Goal: Information Seeking & Learning: Check status

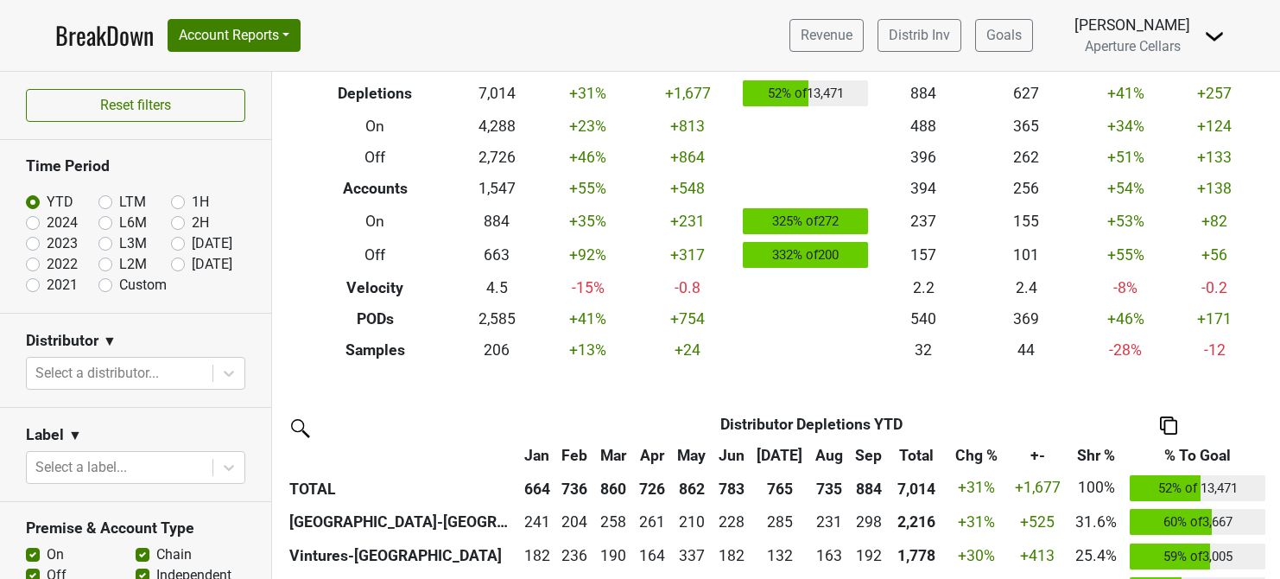
scroll to position [103, 0]
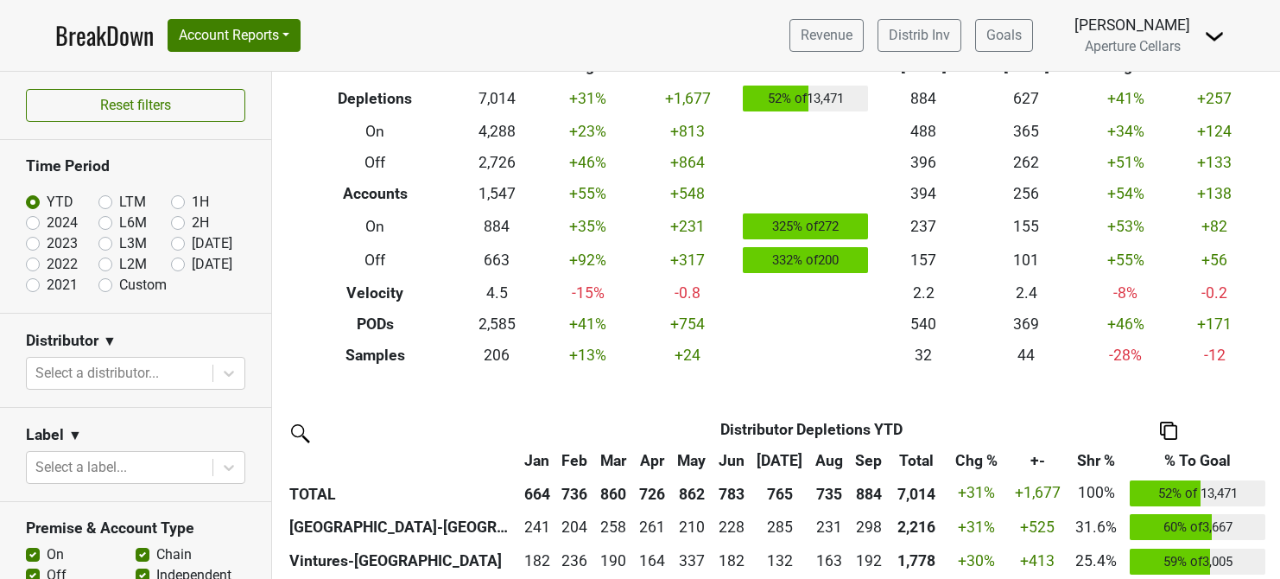
click at [192, 265] on label "[DATE]" at bounding box center [212, 264] width 41 height 21
click at [177, 265] on input "[DATE]" at bounding box center [205, 262] width 69 height 17
radio input "true"
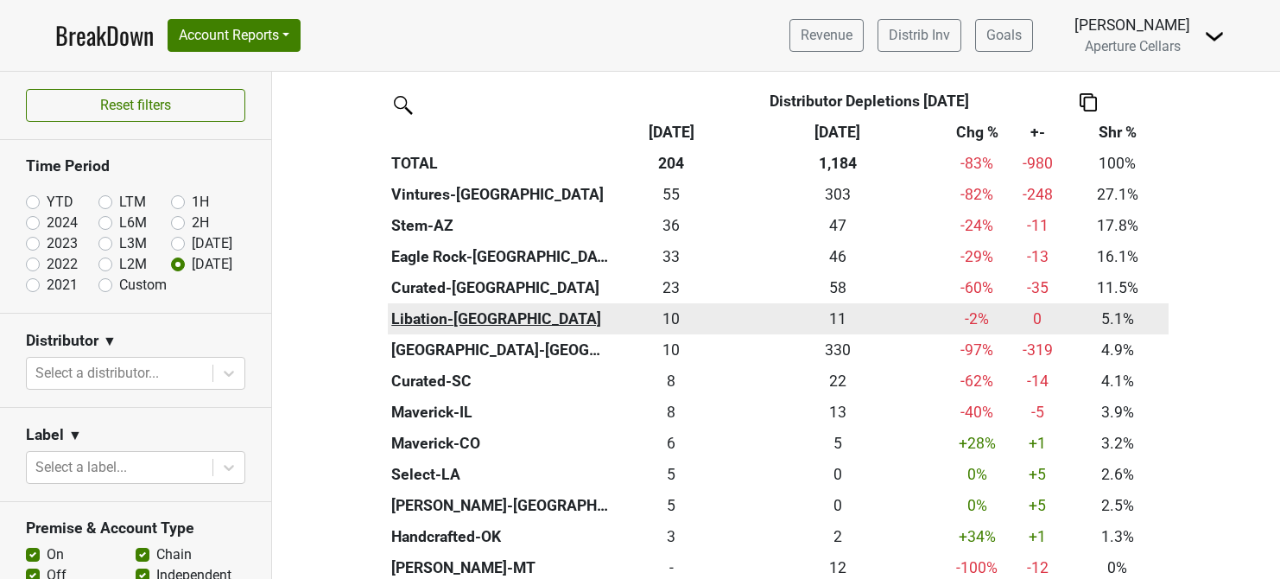
scroll to position [420, 0]
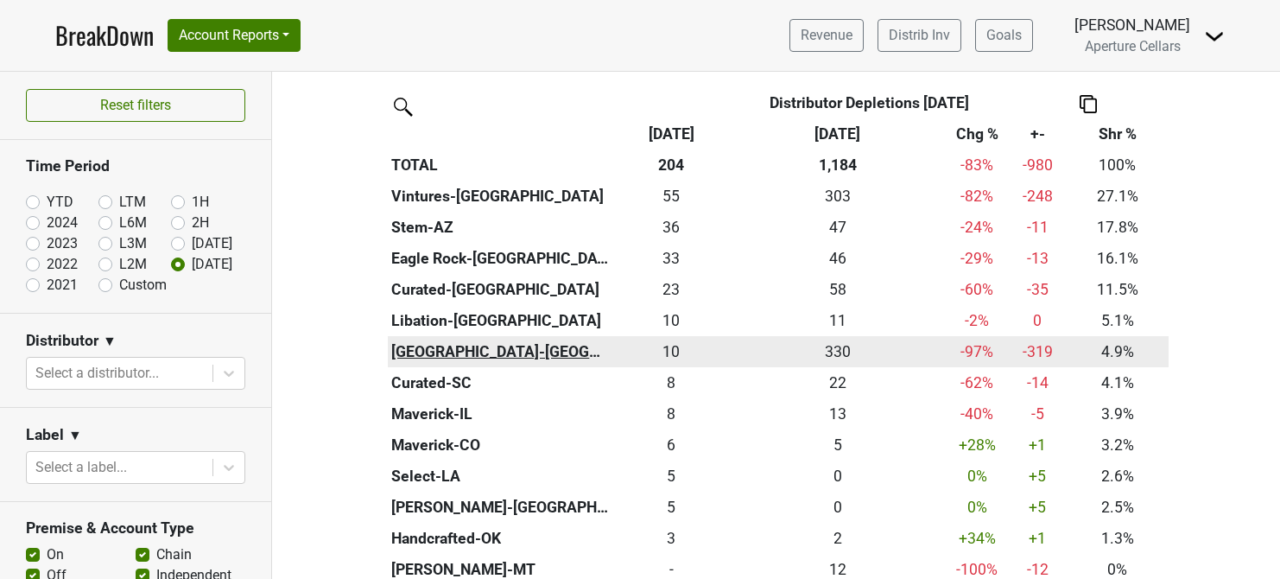
click at [426, 350] on th "[GEOGRAPHIC_DATA]-[GEOGRAPHIC_DATA]" at bounding box center [501, 351] width 226 height 31
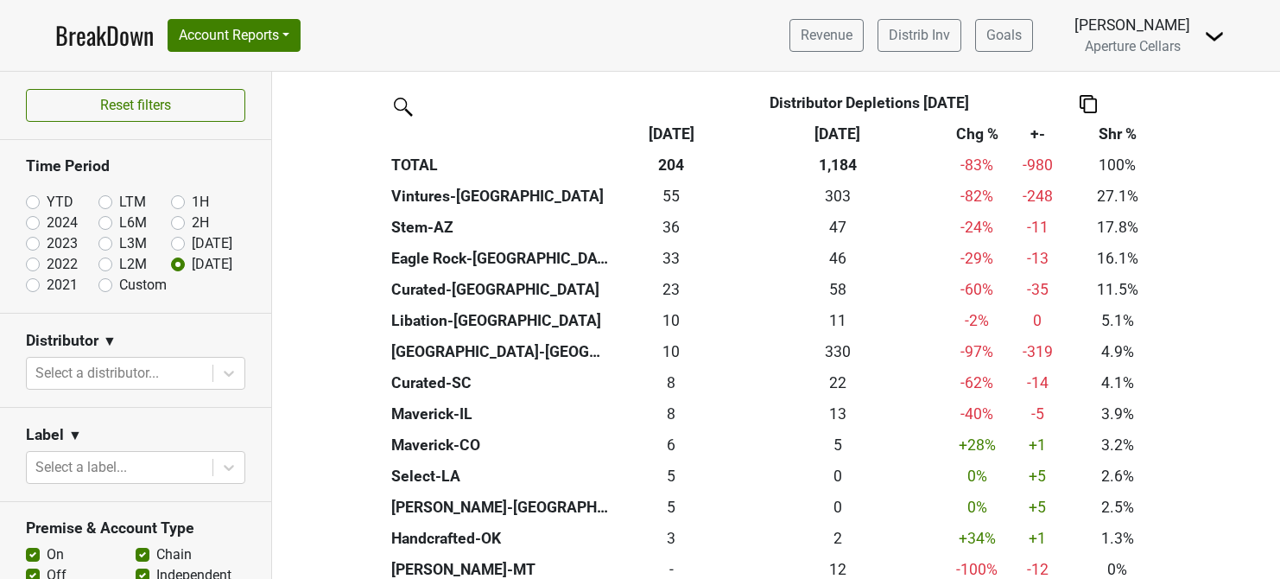
click at [47, 225] on label "2024" at bounding box center [62, 222] width 31 height 21
click at [31, 225] on input "2024" at bounding box center [60, 220] width 69 height 17
radio input "true"
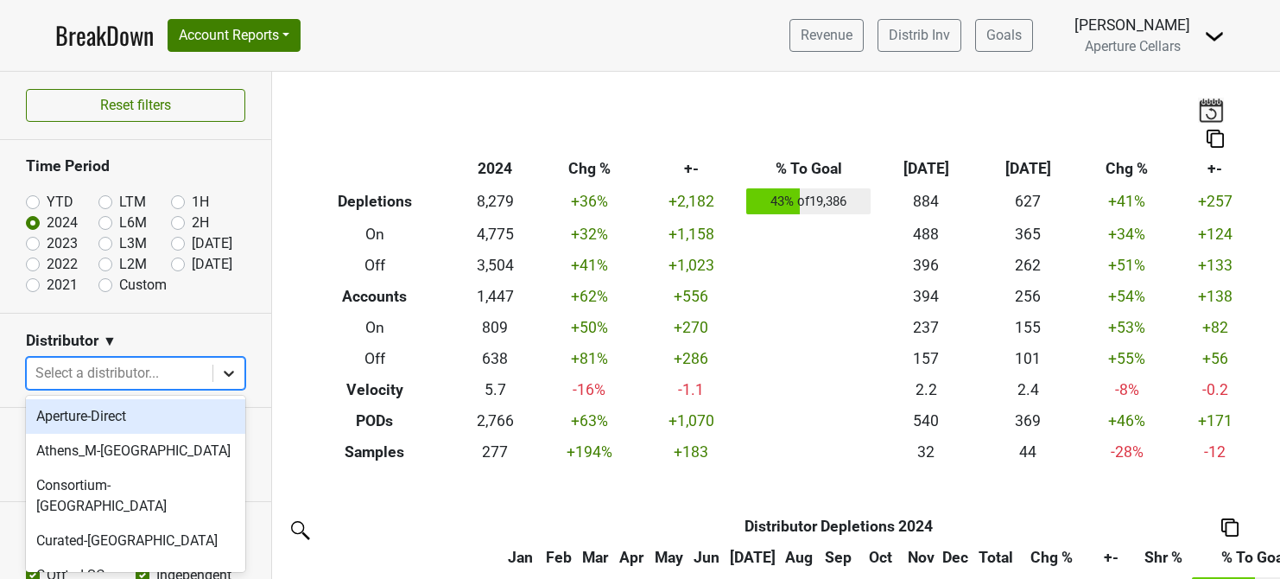
click at [228, 367] on icon at bounding box center [228, 372] width 17 height 17
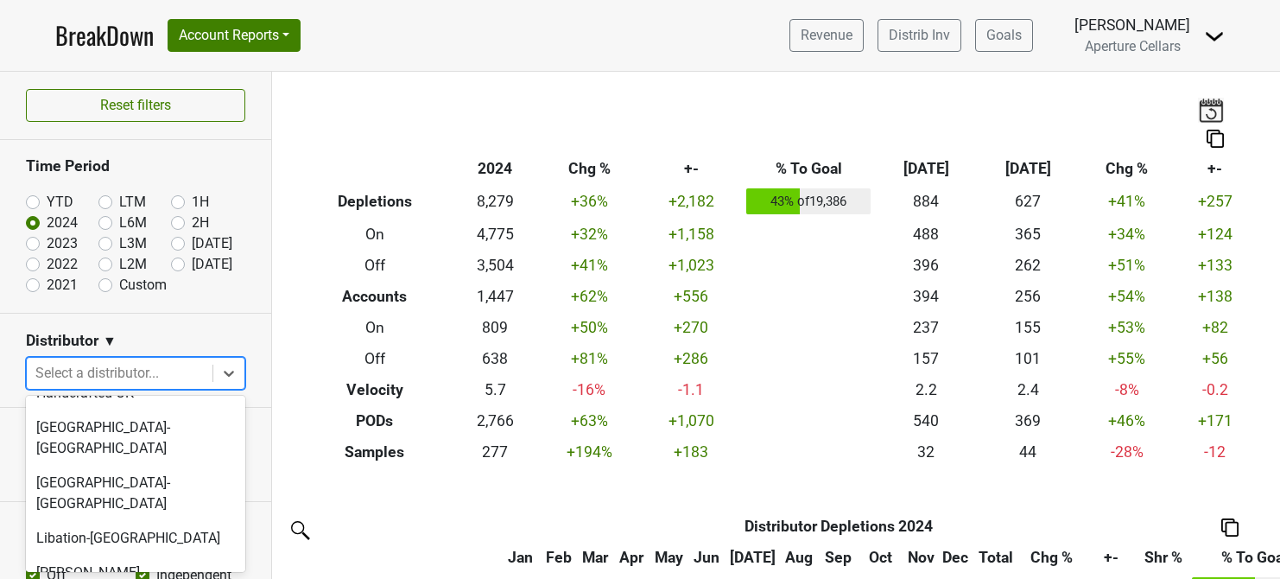
scroll to position [428, 0]
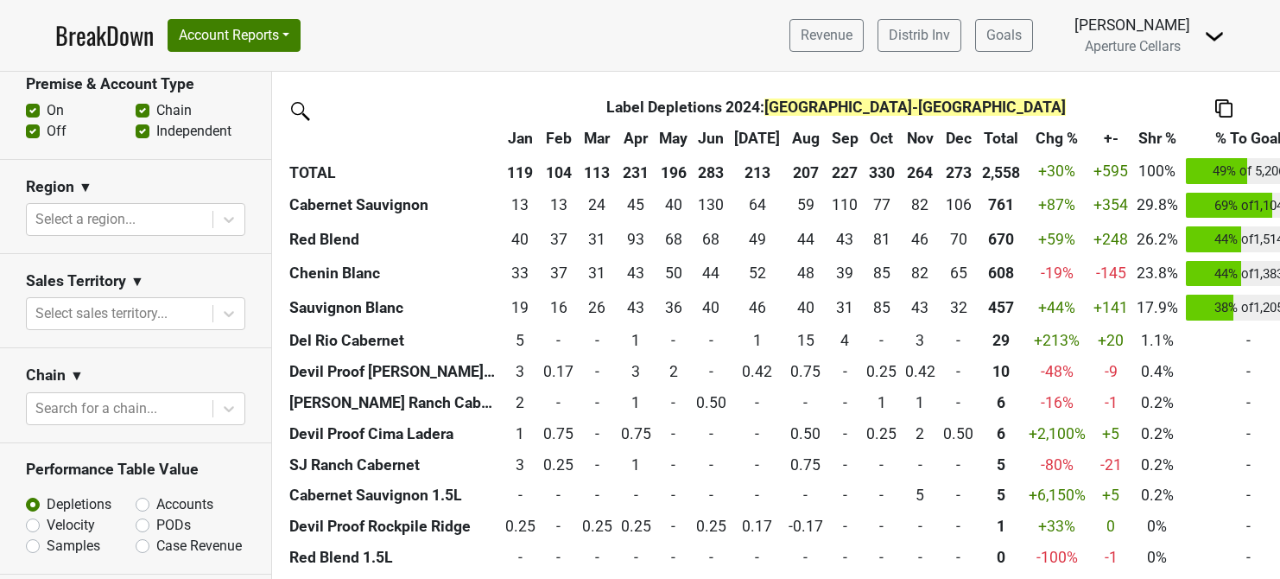
scroll to position [512, 0]
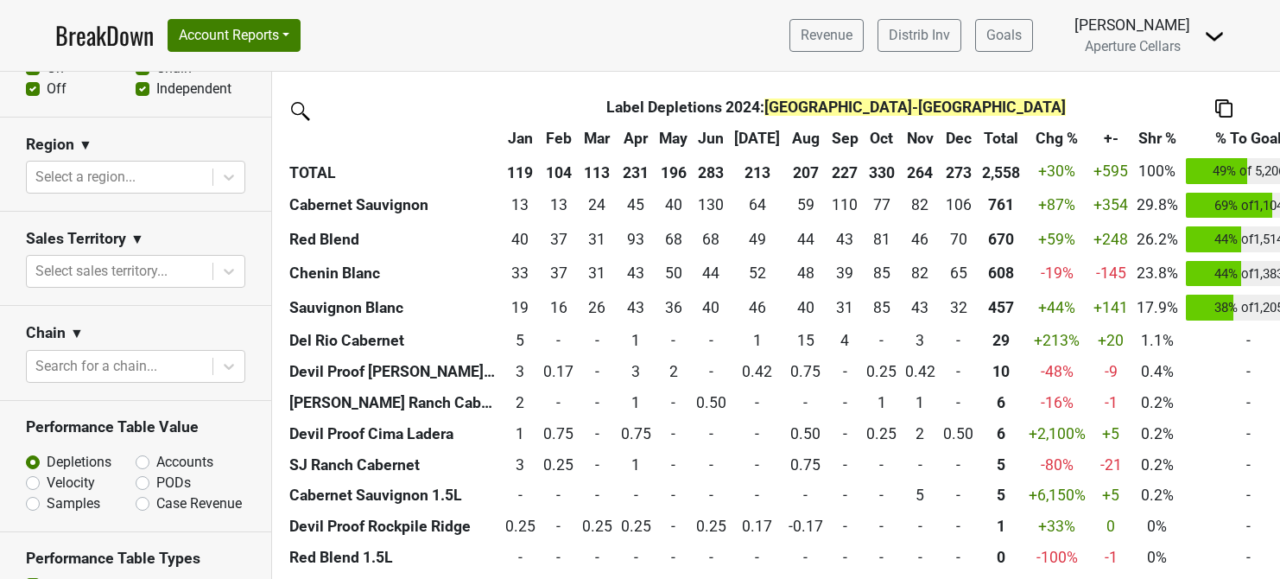
click at [156, 452] on label "Accounts" at bounding box center [184, 462] width 57 height 21
click at [139, 452] on input "Accounts" at bounding box center [188, 460] width 105 height 17
radio input "true"
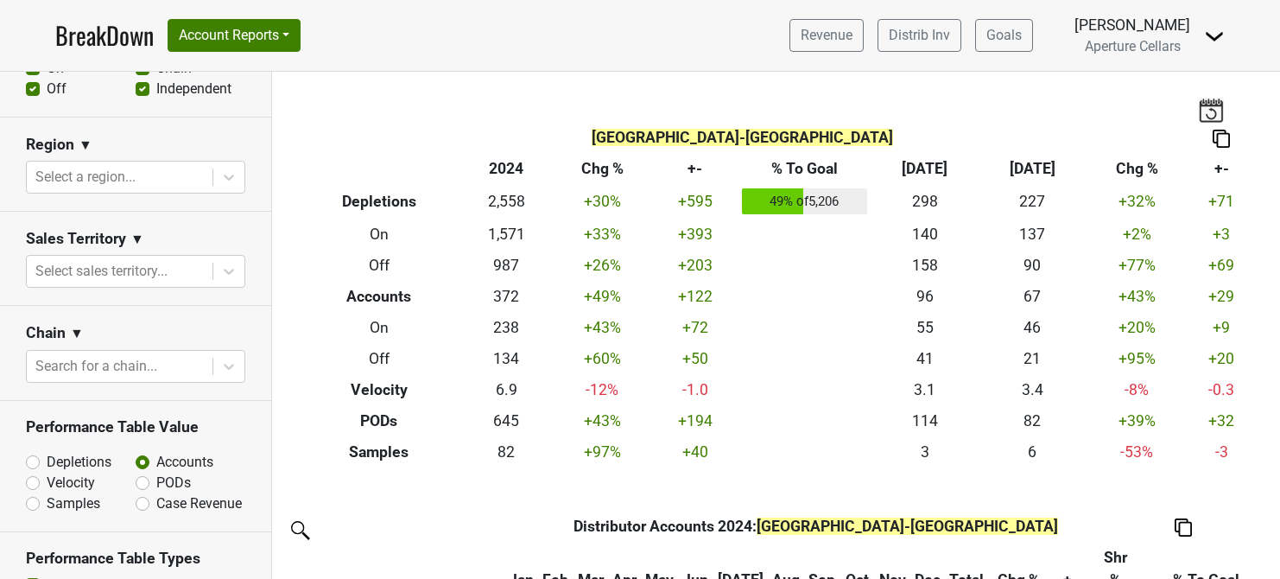
scroll to position [0, 0]
click at [283, 37] on button "Account Reports" at bounding box center [234, 35] width 133 height 33
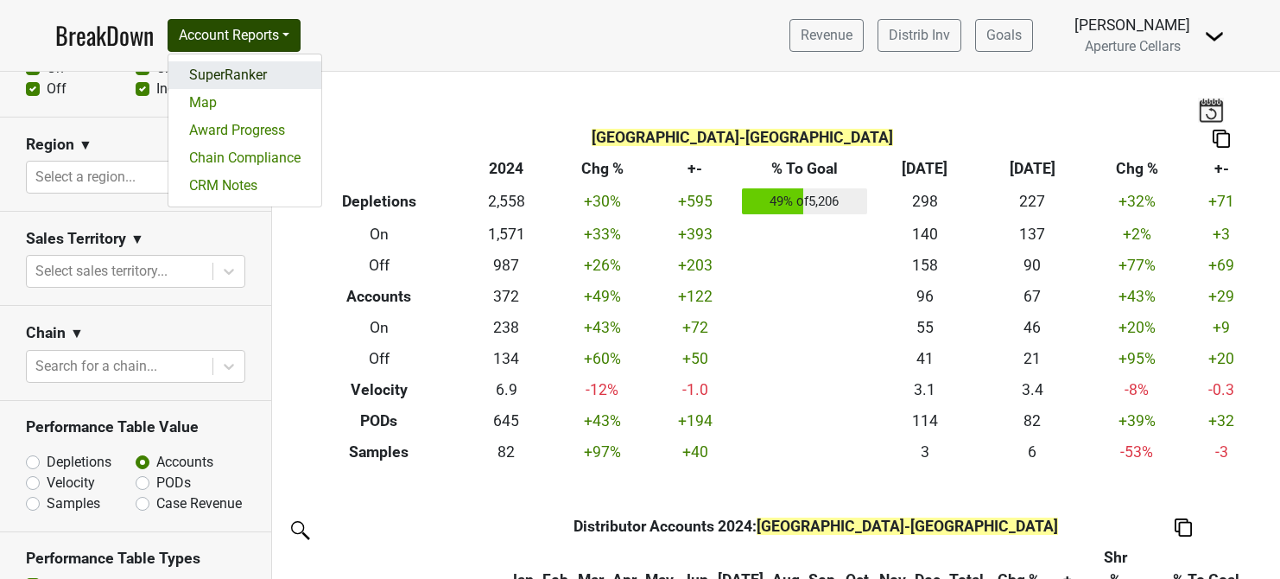
click at [274, 69] on link "SuperRanker" at bounding box center [244, 75] width 153 height 28
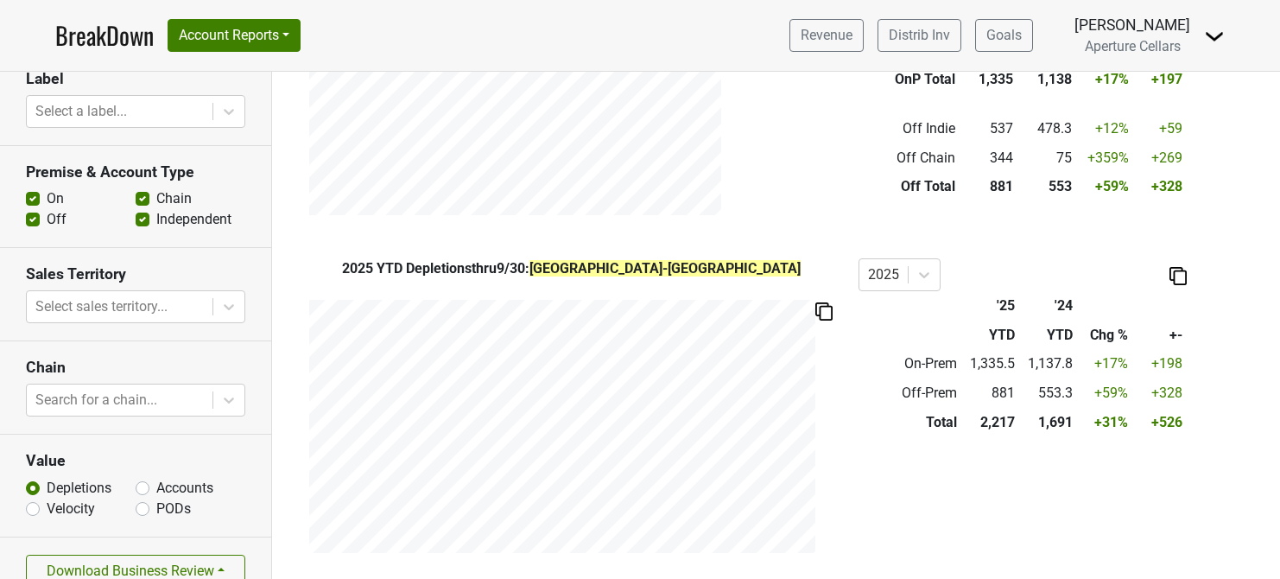
scroll to position [329, 0]
click at [156, 478] on label "Accounts" at bounding box center [184, 488] width 57 height 21
click at [143, 478] on input "Accounts" at bounding box center [143, 486] width 14 height 17
radio input "true"
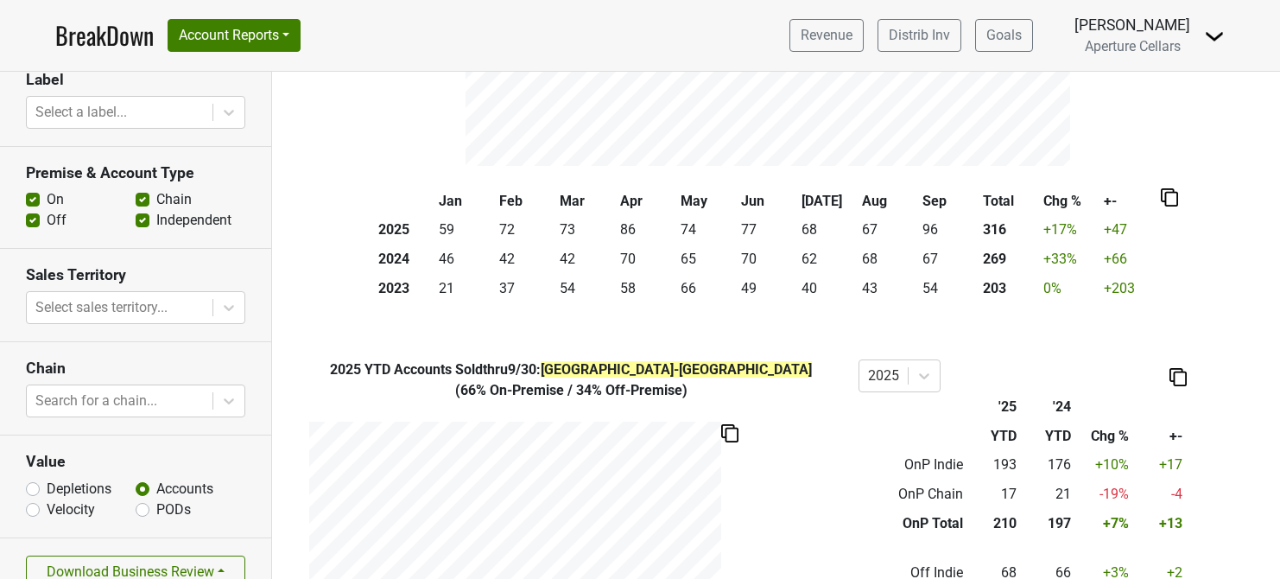
scroll to position [286, 0]
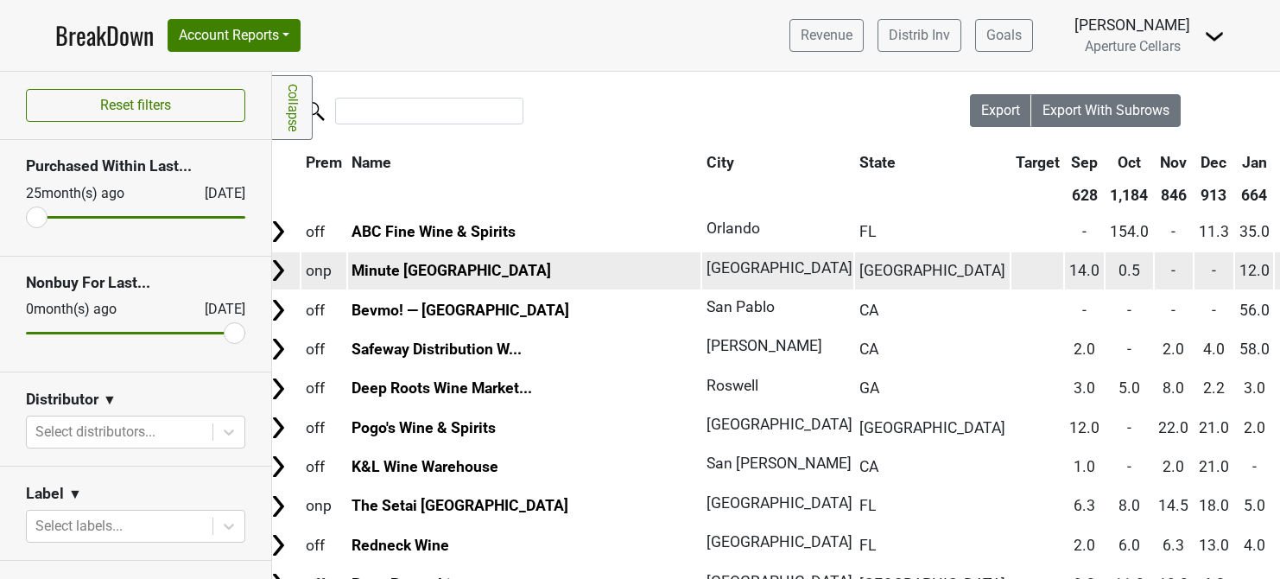
scroll to position [48, 13]
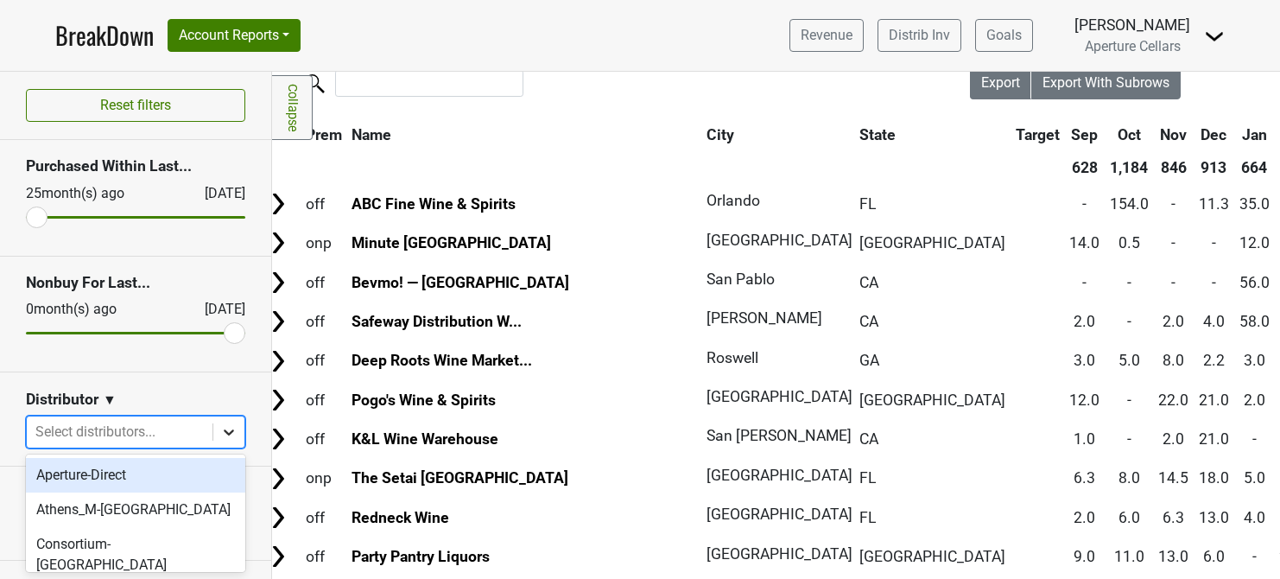
click at [228, 425] on icon at bounding box center [228, 431] width 17 height 17
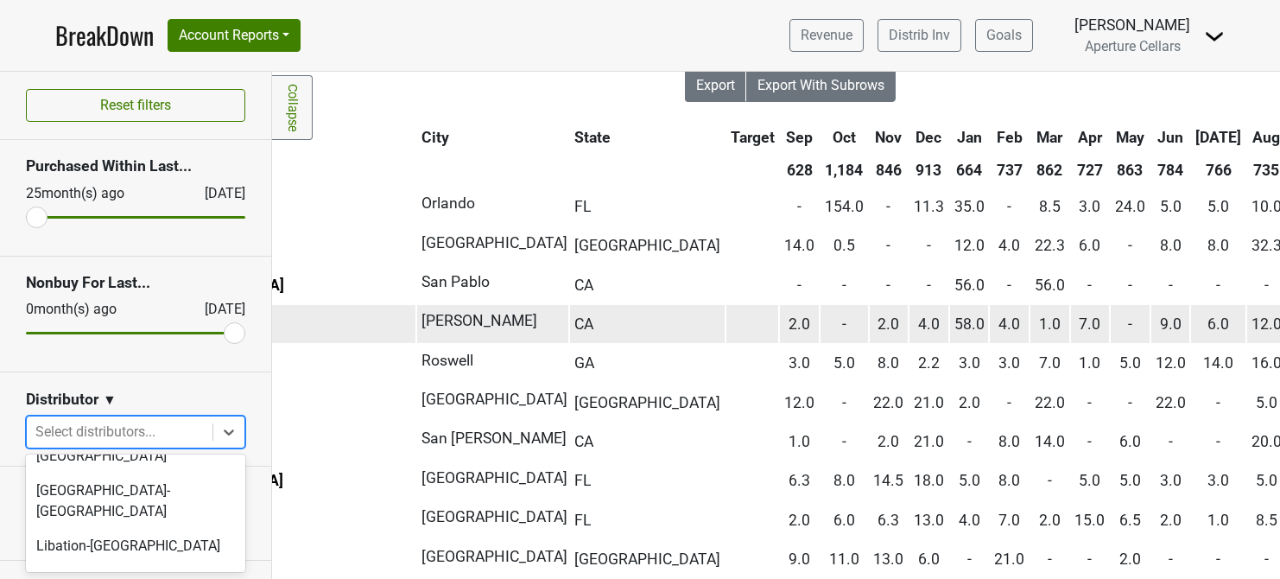
scroll to position [44, 298]
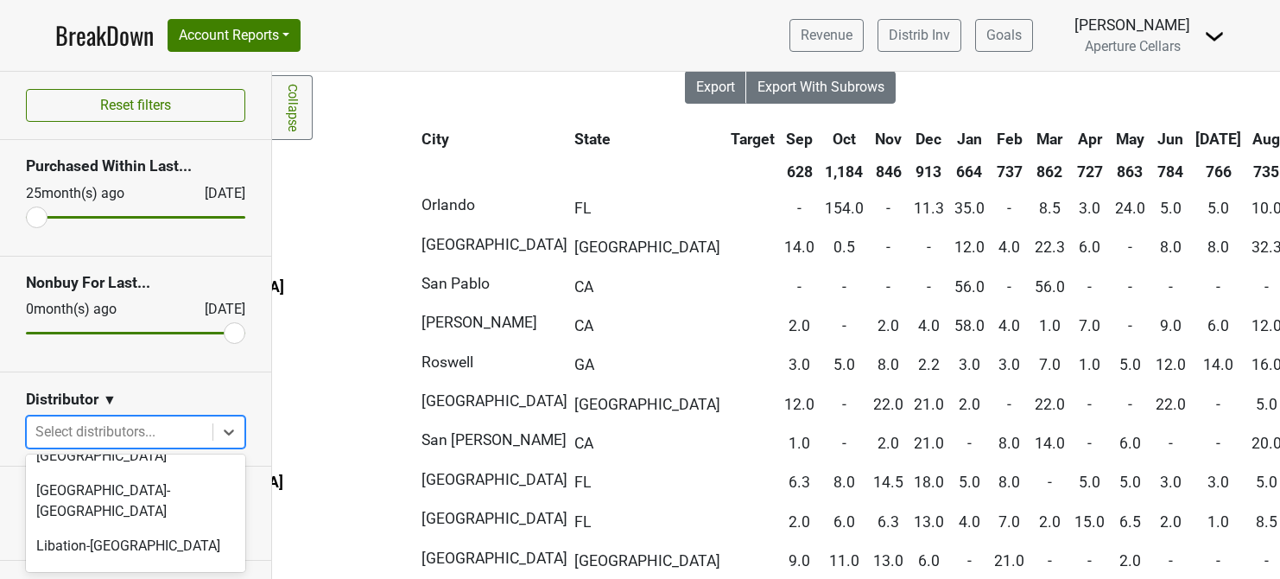
click at [780, 137] on th "Sep" at bounding box center [799, 139] width 39 height 31
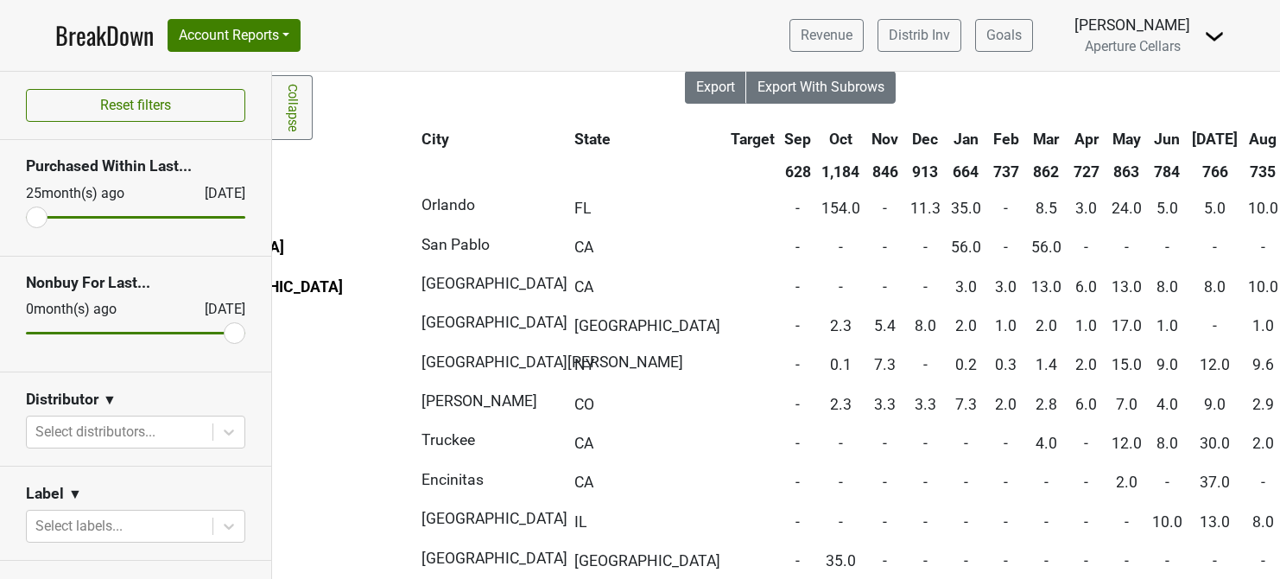
click at [780, 137] on th "Sep" at bounding box center [797, 139] width 35 height 31
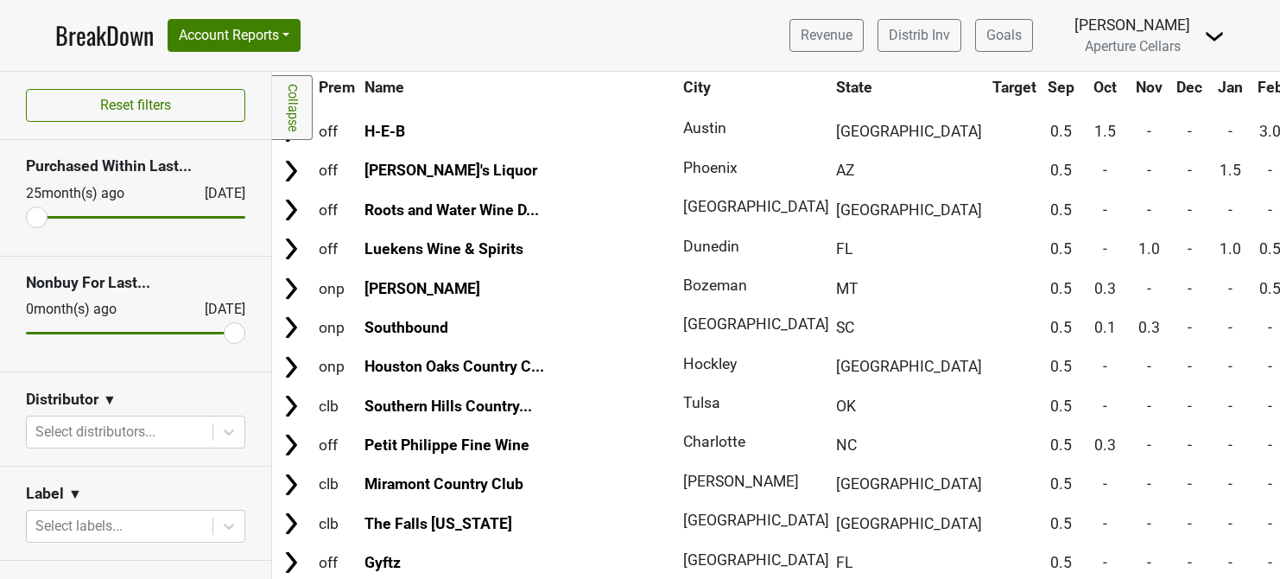
scroll to position [9054, 0]
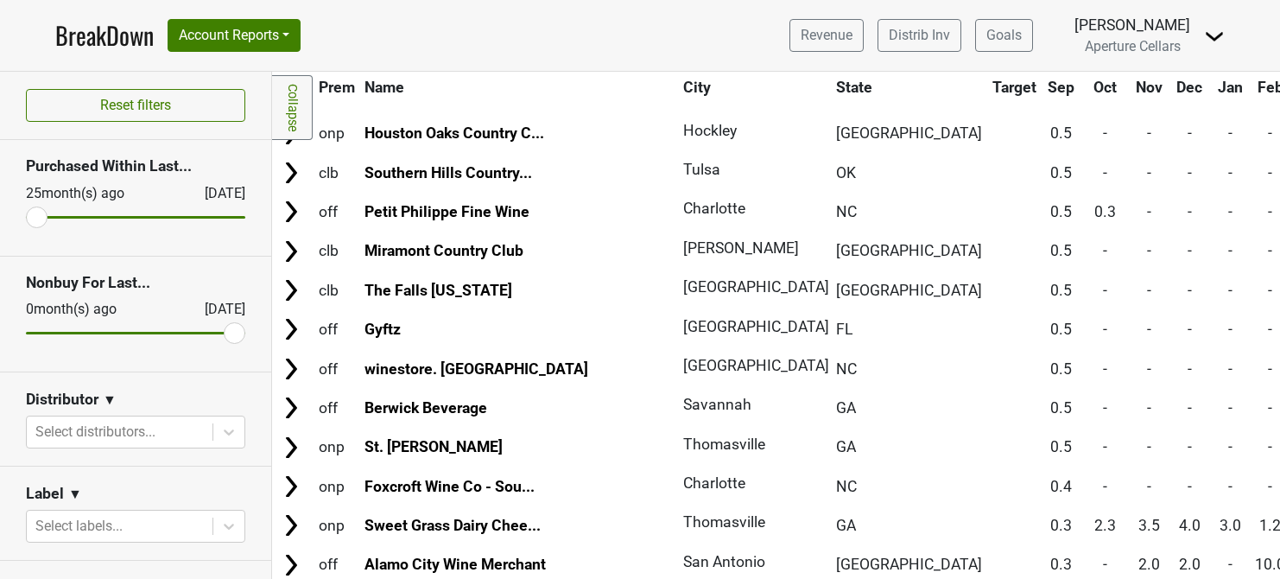
click at [396, 82] on span "Name" at bounding box center [384, 87] width 40 height 17
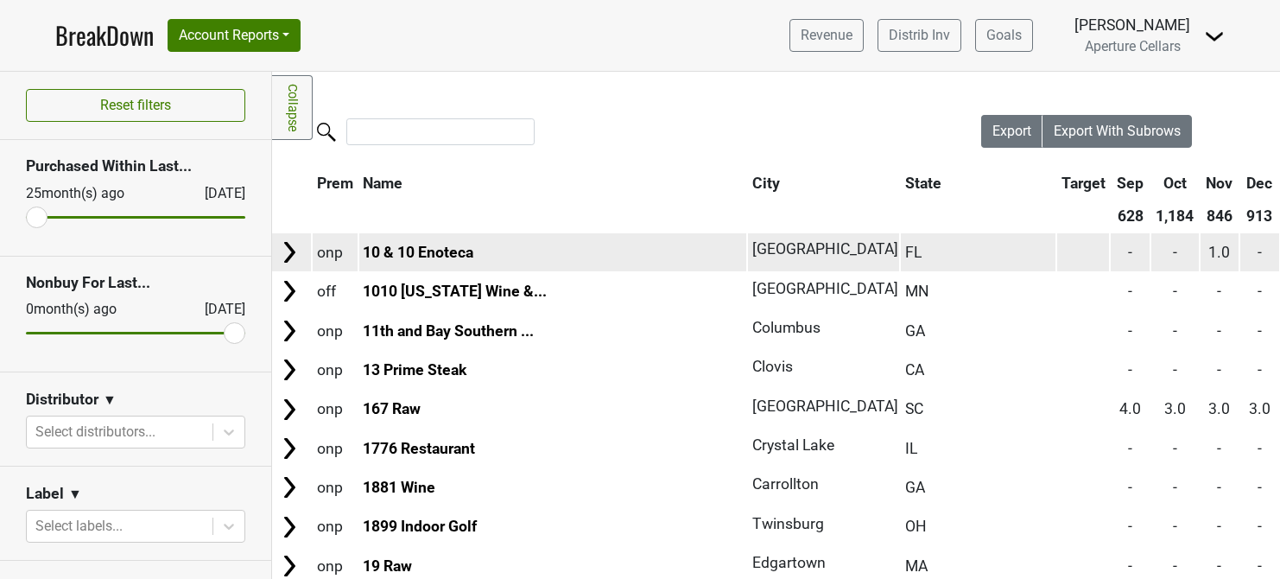
scroll to position [0, 2]
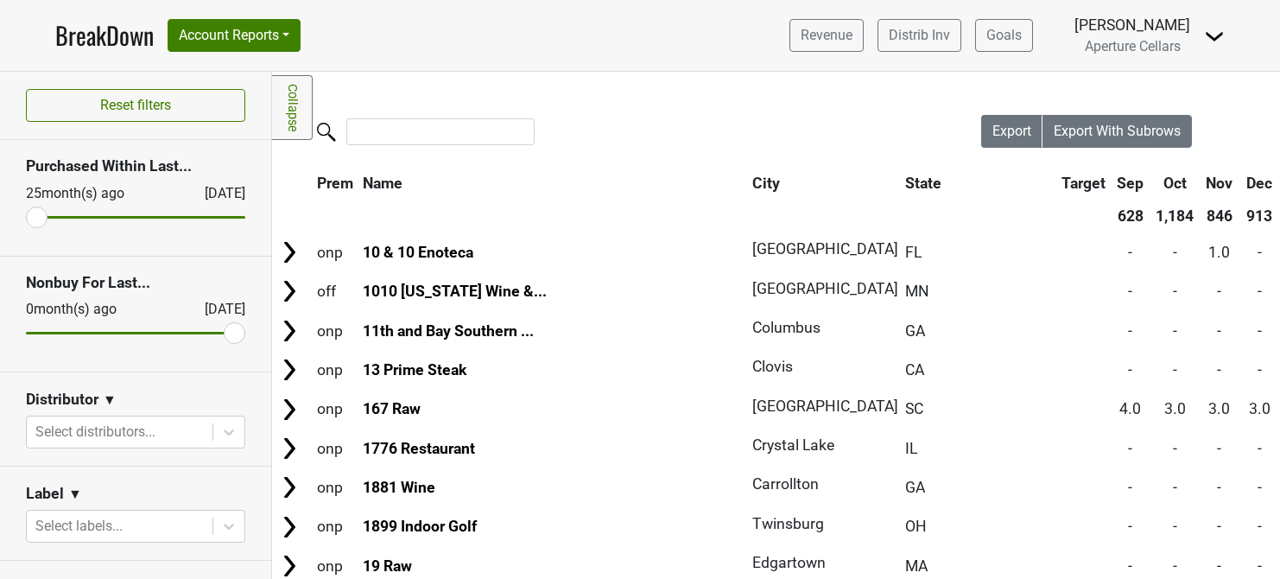
click at [1111, 181] on th "Sep" at bounding box center [1130, 183] width 39 height 31
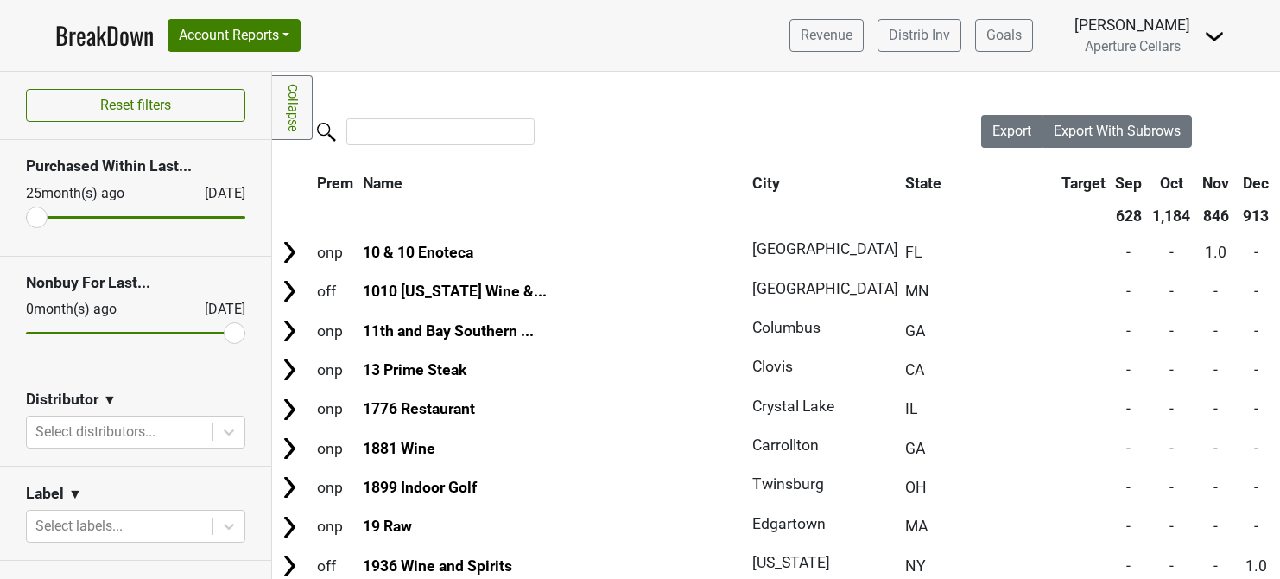
click at [1111, 181] on th "Sep" at bounding box center [1128, 183] width 35 height 31
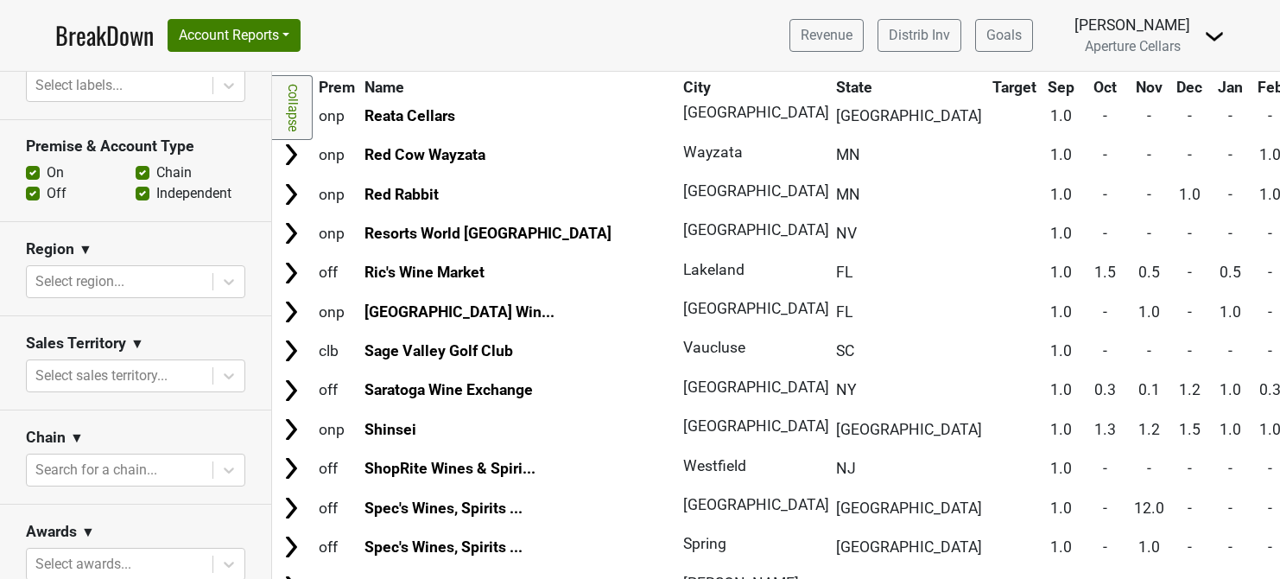
scroll to position [441, 0]
click at [114, 465] on div at bounding box center [119, 469] width 168 height 24
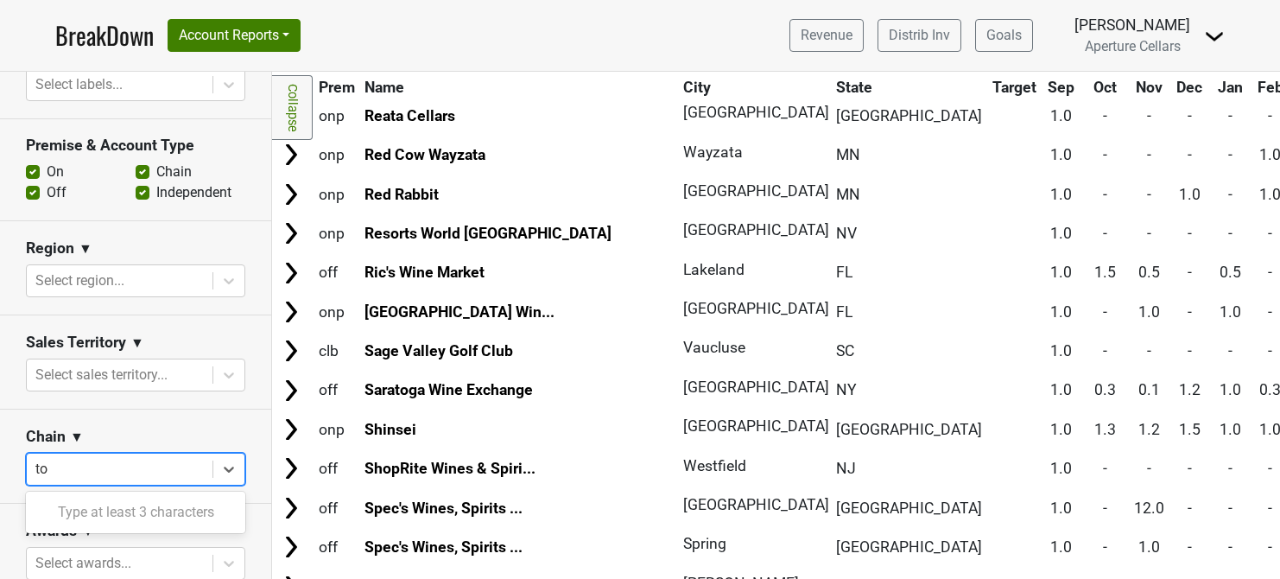
type input "tot"
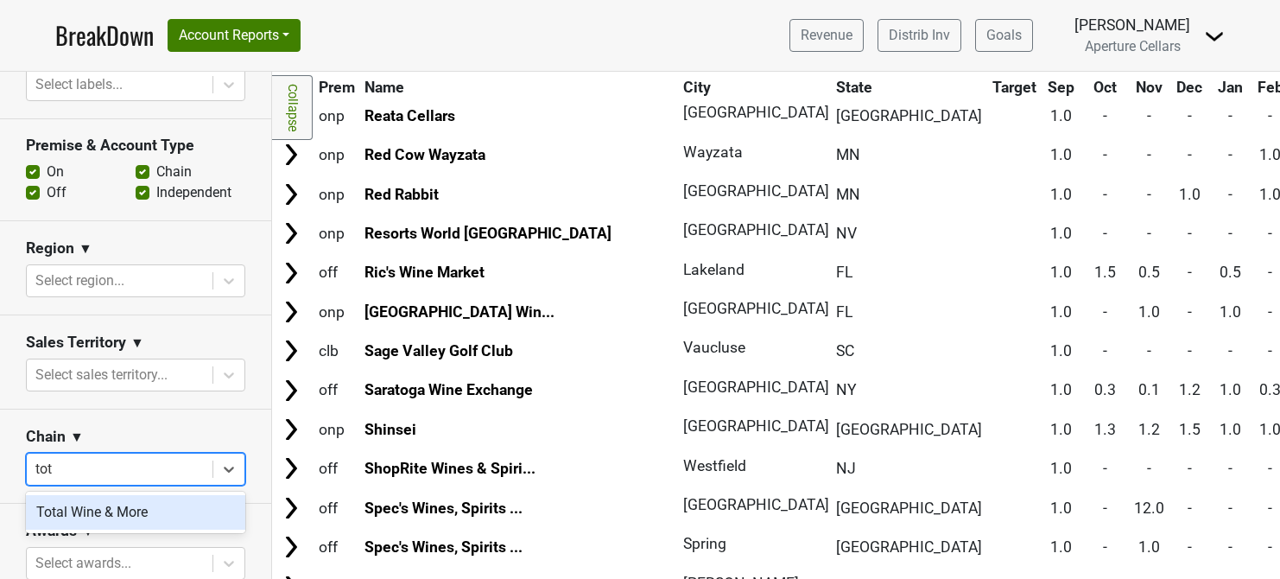
click at [76, 507] on div "Total Wine & More" at bounding box center [135, 512] width 219 height 35
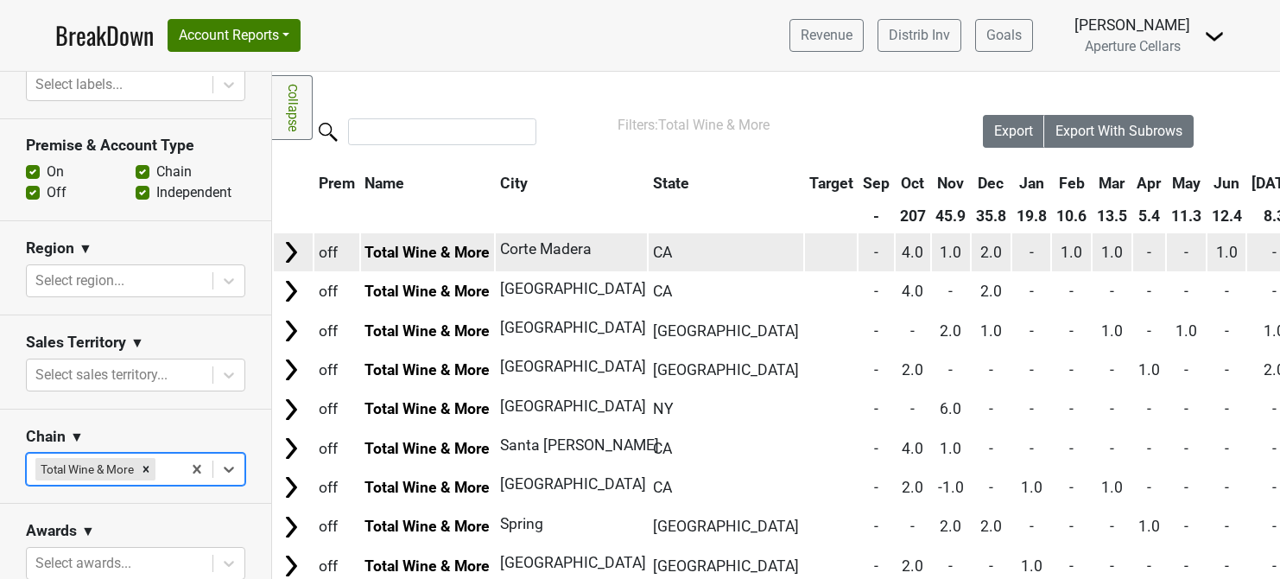
scroll to position [0, 0]
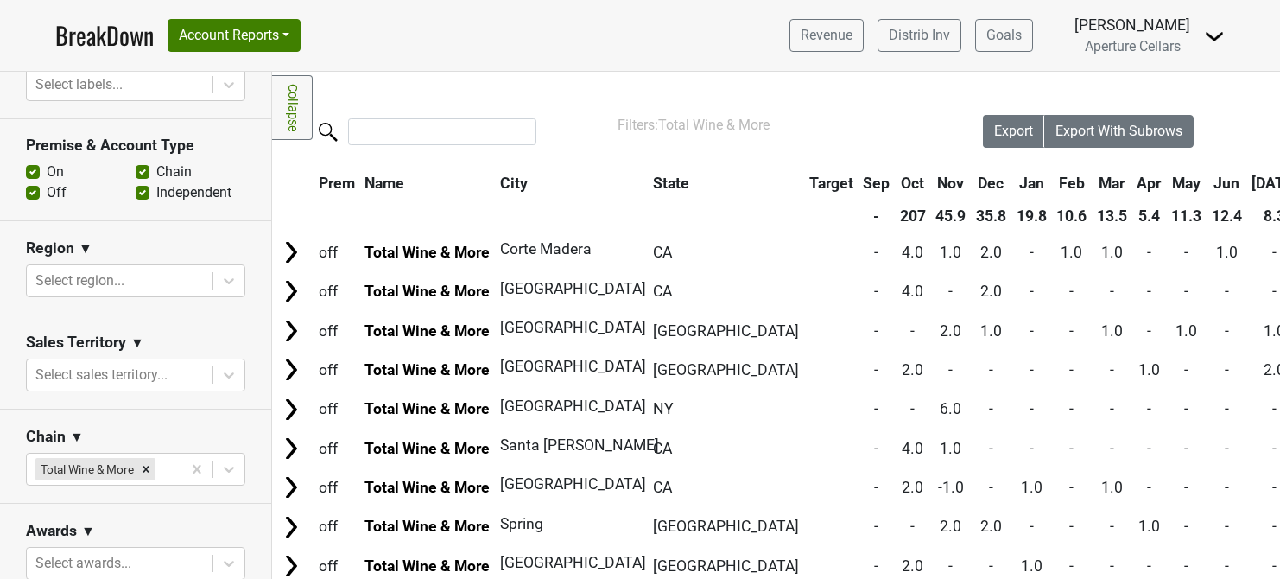
click at [97, 38] on link "BreakDown" at bounding box center [104, 35] width 98 height 36
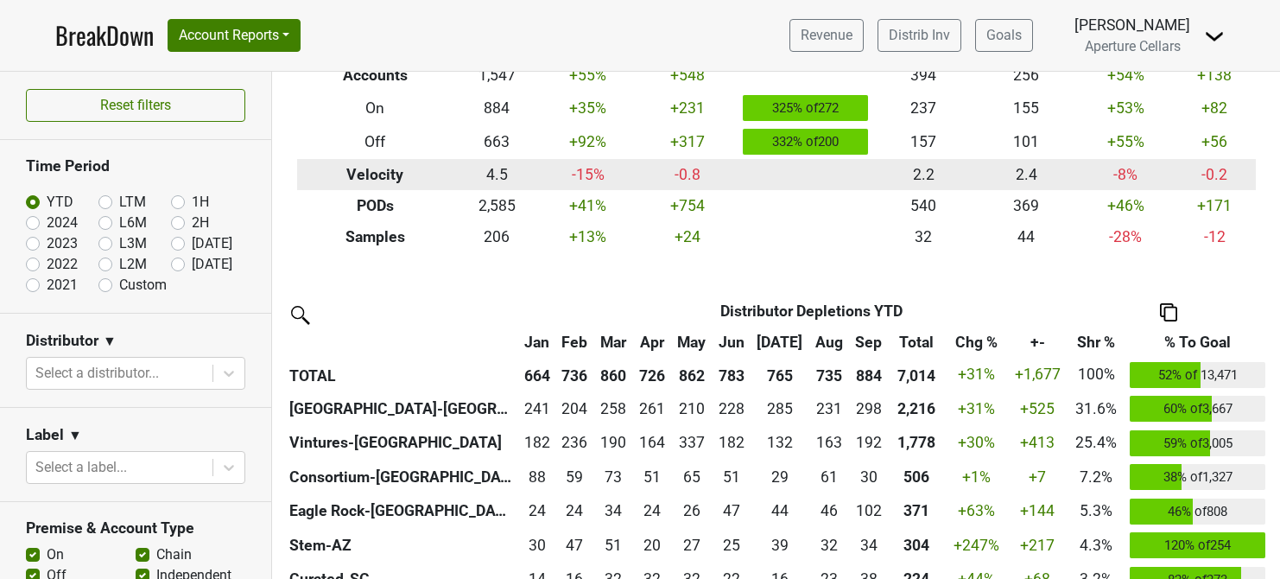
scroll to position [268, 0]
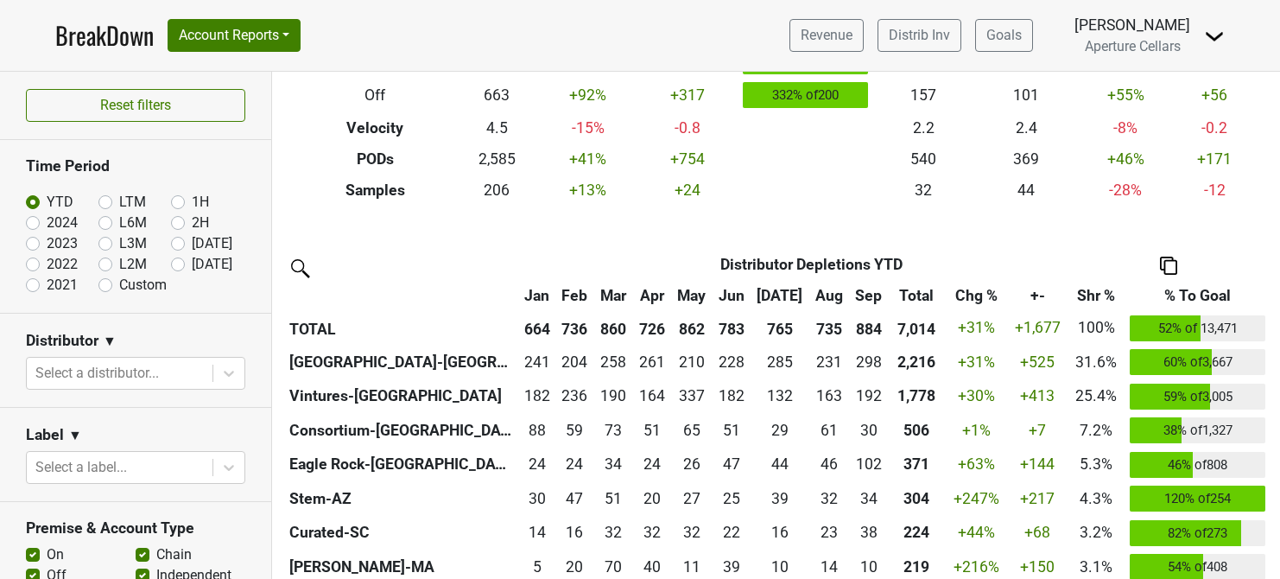
click at [47, 223] on label "2024" at bounding box center [62, 222] width 31 height 21
click at [30, 223] on input "2024" at bounding box center [60, 220] width 69 height 17
radio input "true"
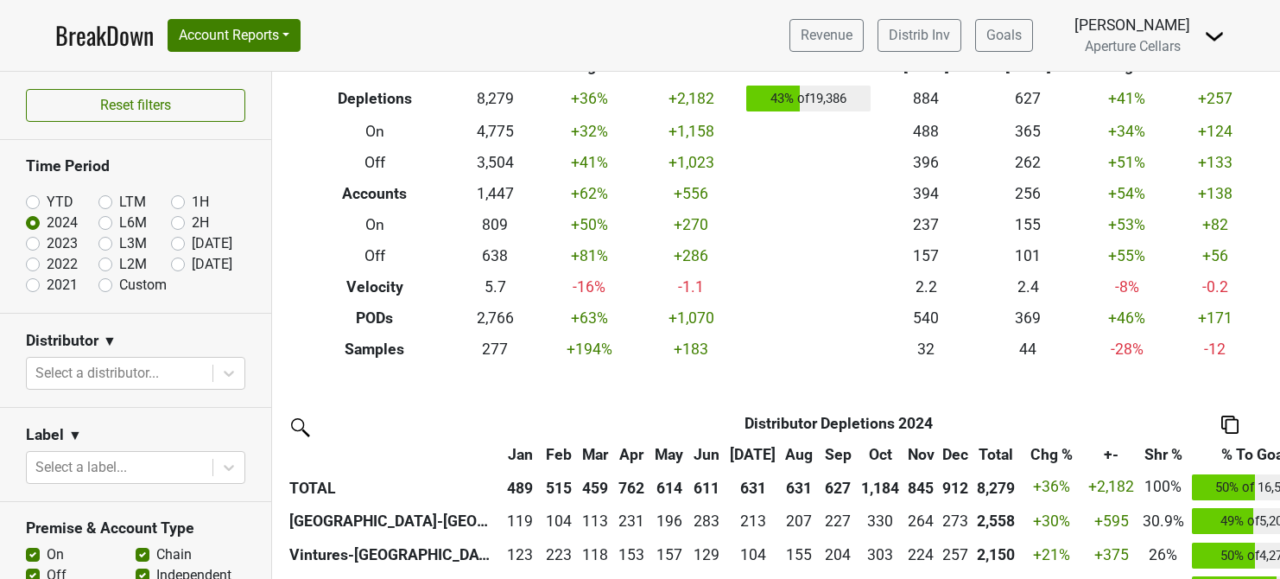
scroll to position [105, 0]
